Goal: Find specific page/section: Find specific page/section

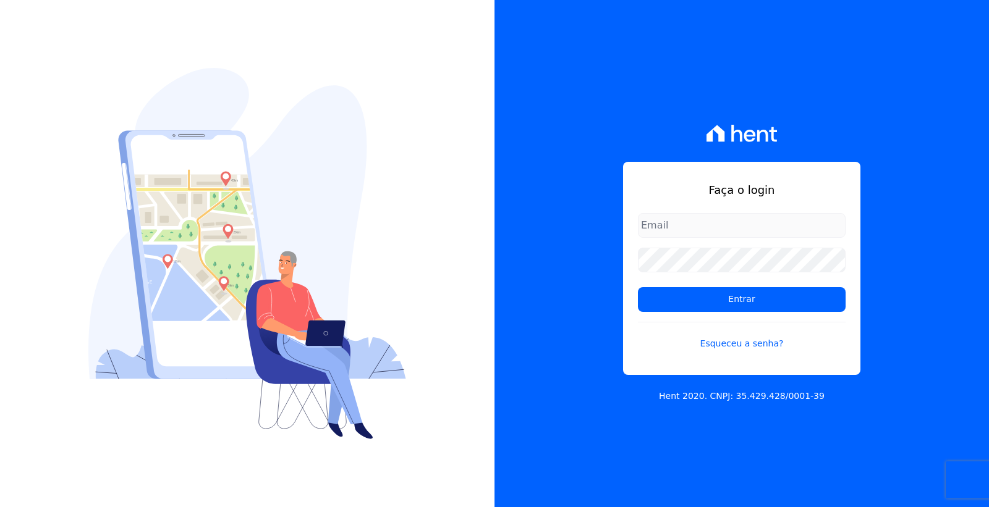
click at [697, 225] on input "email" at bounding box center [742, 225] width 208 height 25
type input "[EMAIL_ADDRESS][DOMAIN_NAME]"
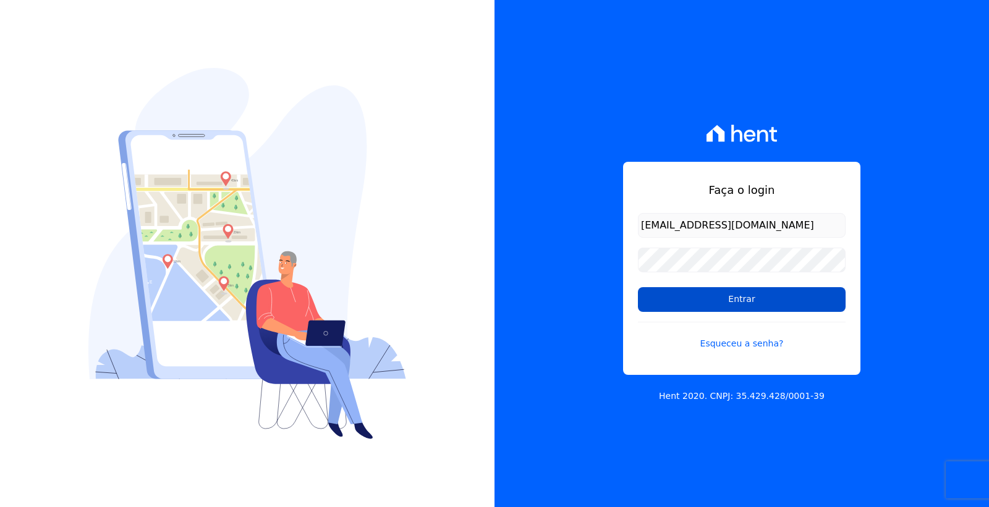
click at [754, 297] on input "Entrar" at bounding box center [742, 299] width 208 height 25
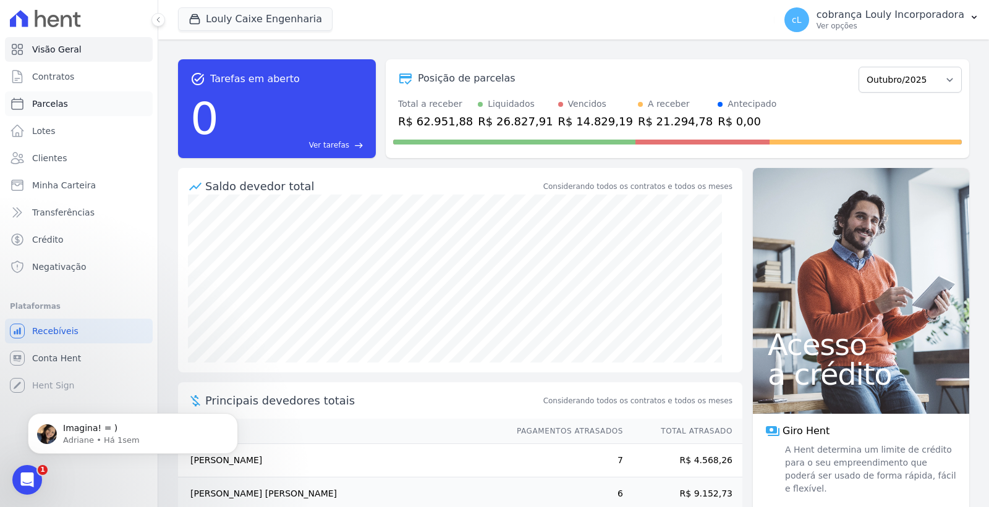
click at [69, 109] on link "Parcelas" at bounding box center [79, 103] width 148 height 25
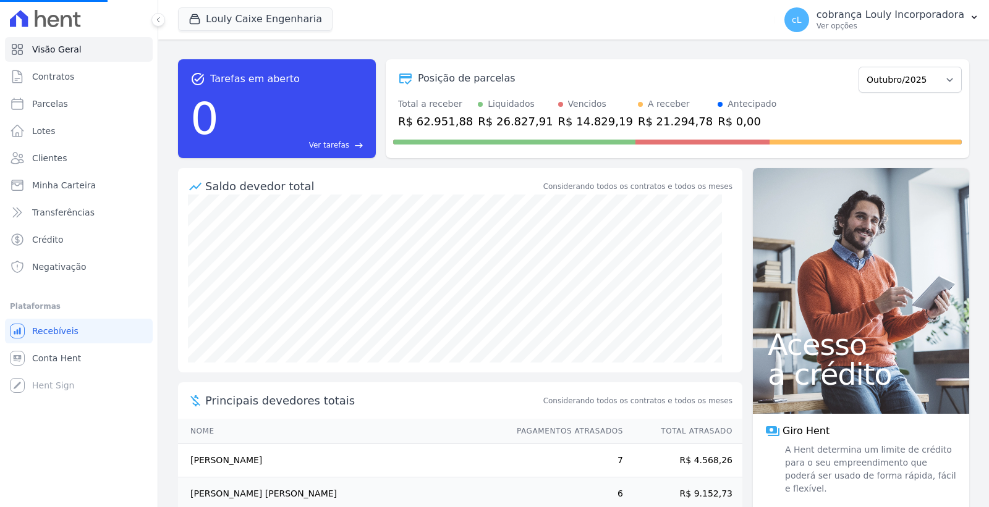
select select
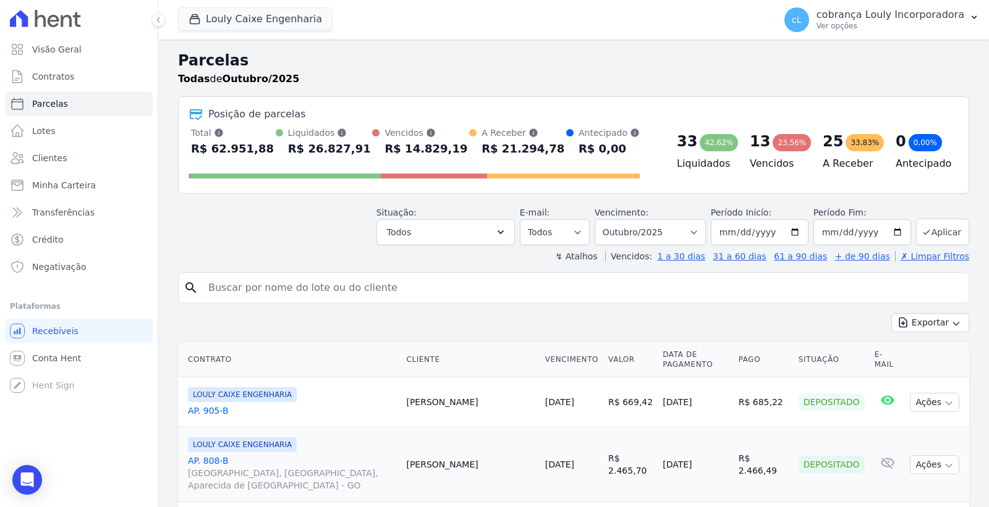
click at [317, 286] on input "search" at bounding box center [582, 288] width 763 height 25
paste input "KEVELYN [PERSON_NAME]"
type input "KEVELYN [PERSON_NAME]"
select select
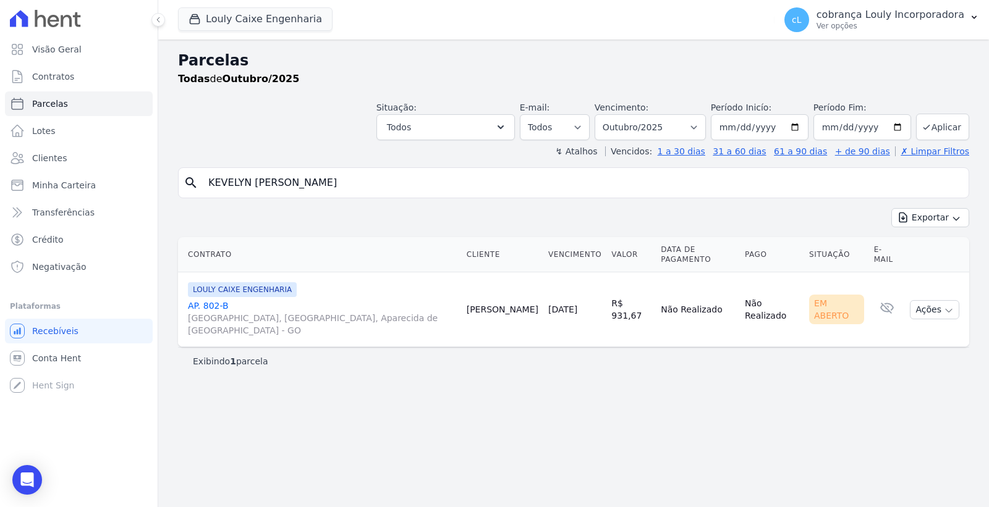
click at [213, 300] on link "AP. 802-B RUA AUGUSTA, PARQUE DAS NAÇÕES, Aparecida de Goiânia - GO" at bounding box center [322, 318] width 269 height 37
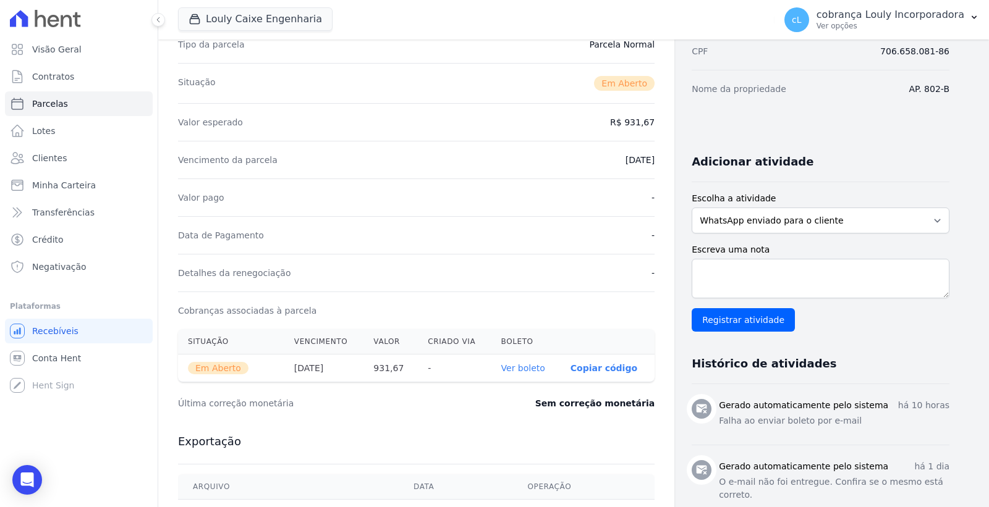
scroll to position [274, 0]
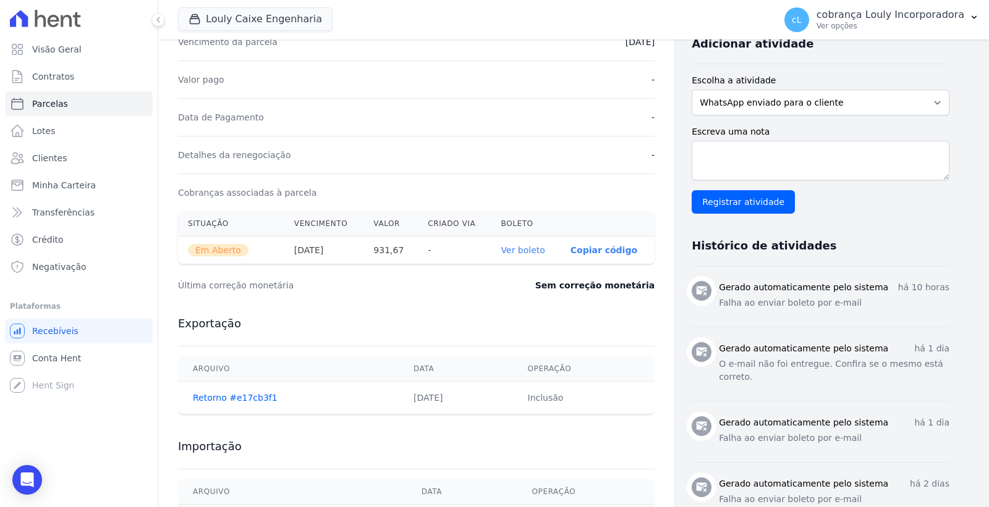
click at [535, 248] on link "Ver boleto" at bounding box center [523, 250] width 44 height 10
